Goal: Register for event/course

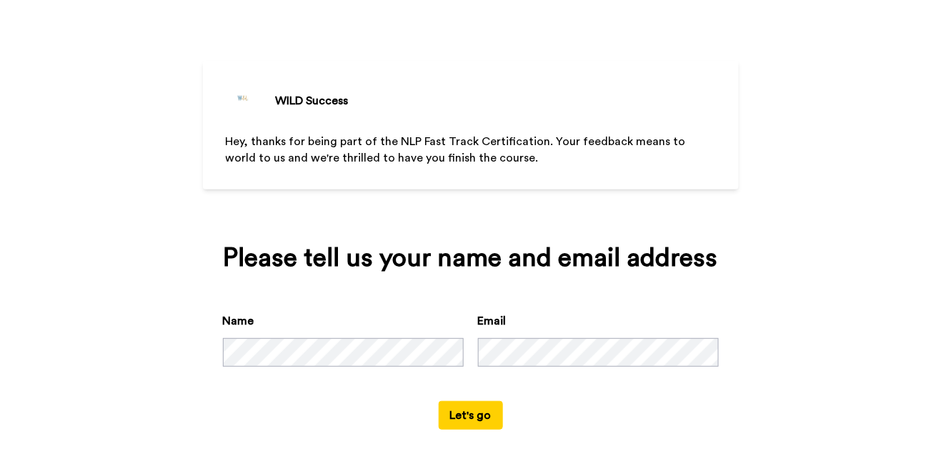
scroll to position [30, 0]
click at [465, 423] on button "Let's go" at bounding box center [471, 416] width 64 height 29
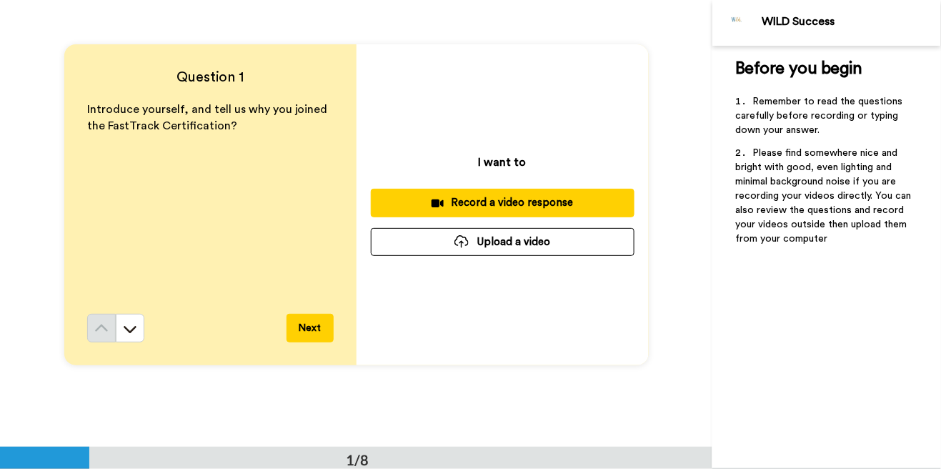
scroll to position [13, 0]
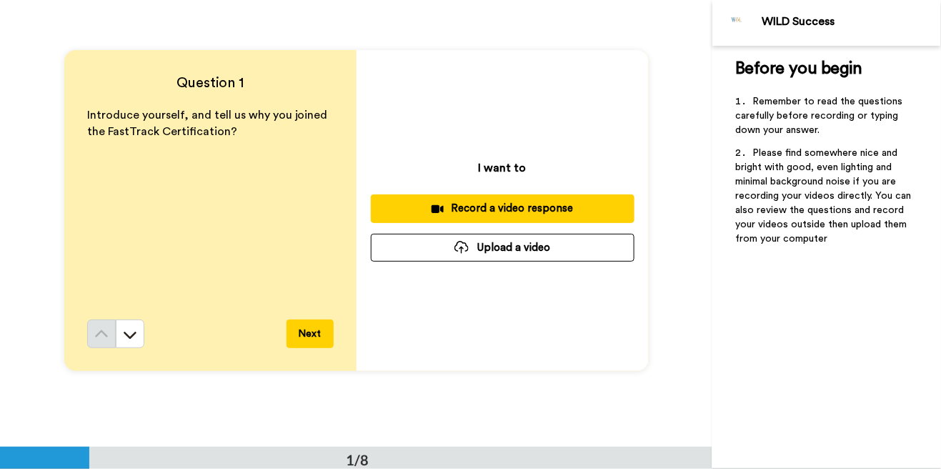
click at [313, 328] on button "Next" at bounding box center [310, 333] width 47 height 29
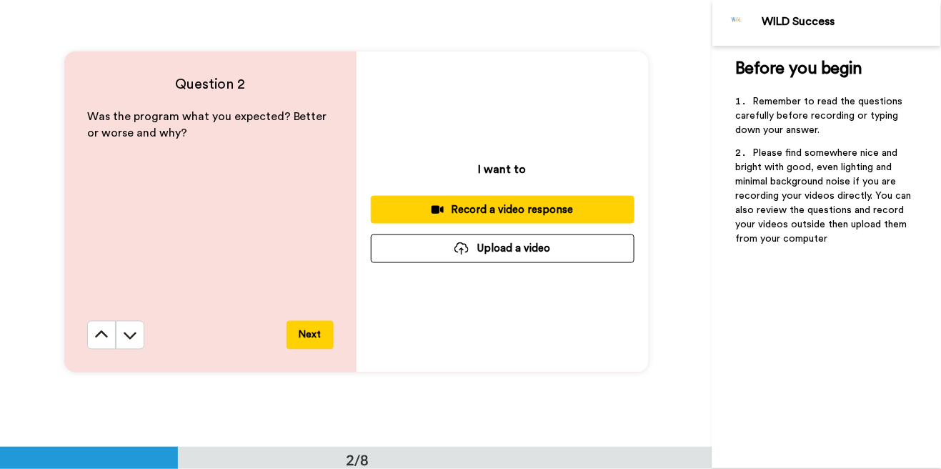
scroll to position [461, 0]
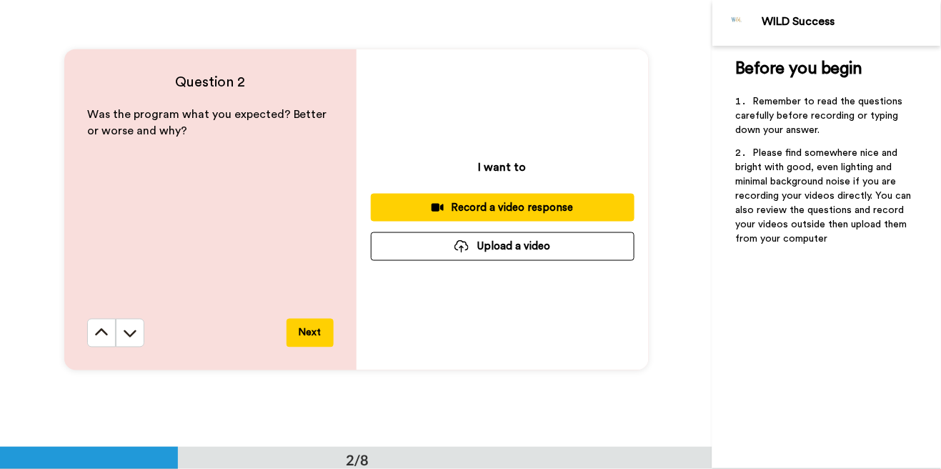
click at [299, 332] on button "Next" at bounding box center [310, 333] width 47 height 29
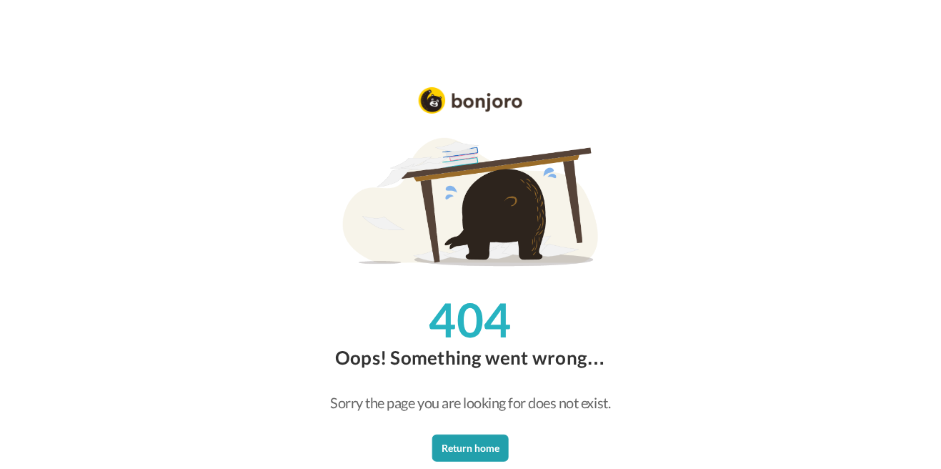
scroll to position [34, 0]
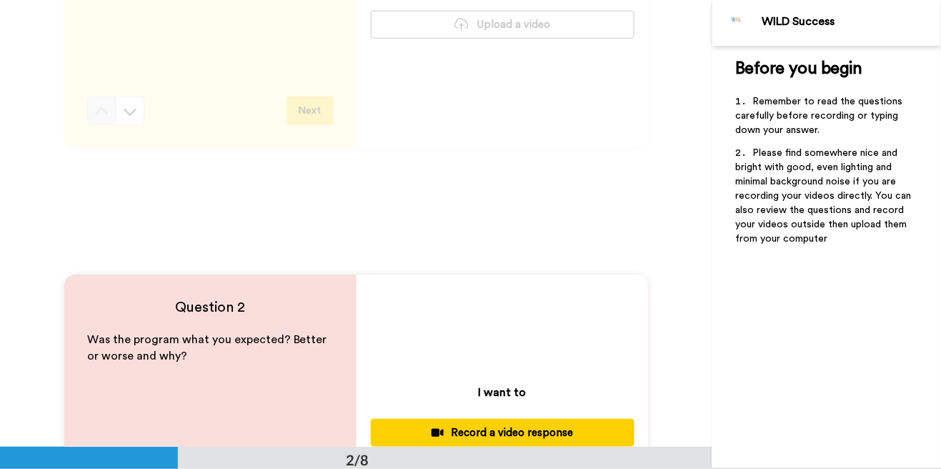
scroll to position [229, 0]
